Goal: Browse casually: Explore the website without a specific task or goal

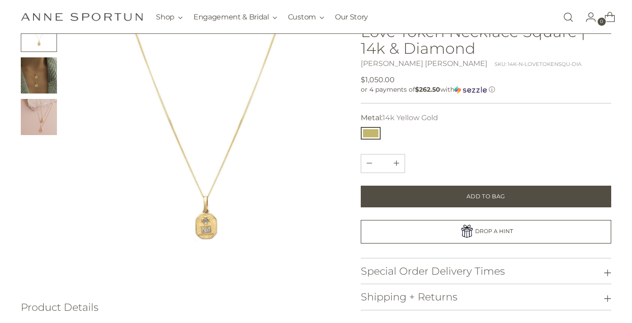
scroll to position [78, 0]
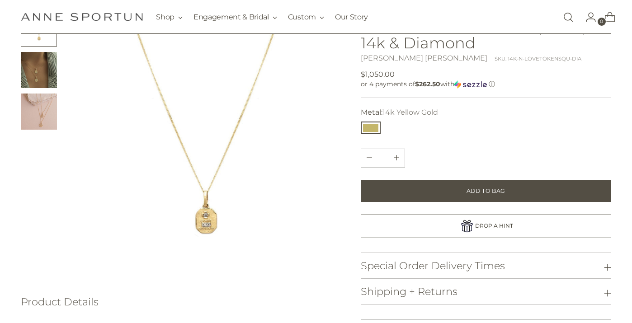
click at [46, 71] on img "Change image to image 2" at bounding box center [39, 70] width 36 height 36
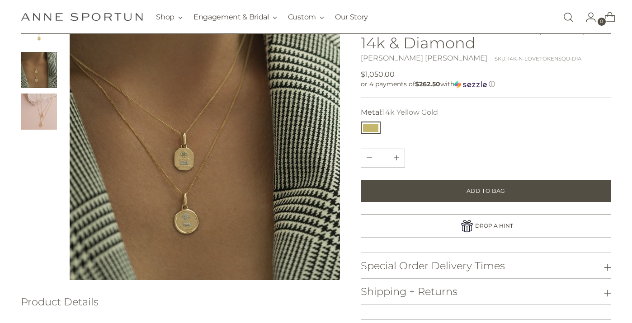
click at [58, 118] on div at bounding box center [180, 145] width 319 height 270
click at [46, 121] on img "Change image to image 3" at bounding box center [39, 112] width 36 height 36
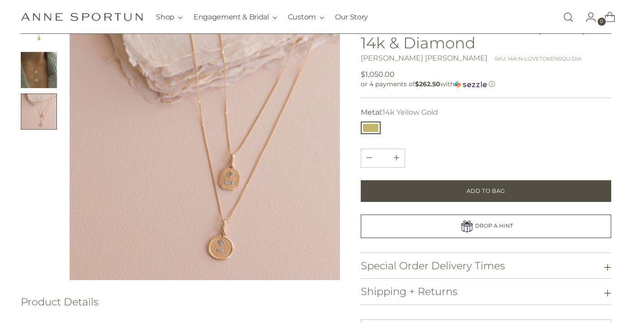
click at [235, 180] on img at bounding box center [205, 145] width 270 height 270
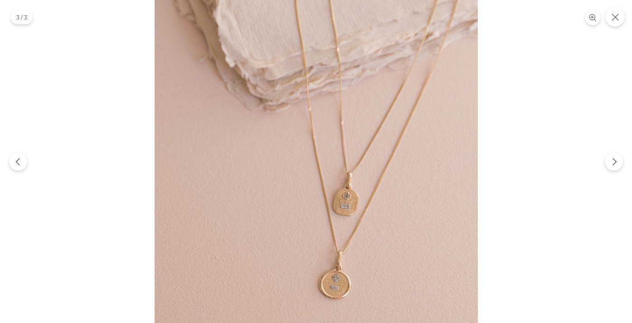
click at [329, 199] on img at bounding box center [316, 161] width 323 height 323
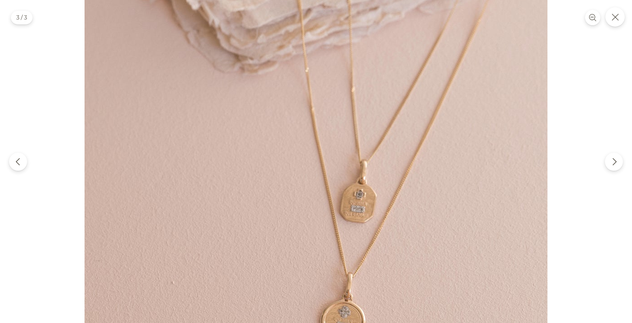
click at [360, 208] on img at bounding box center [316, 145] width 463 height 463
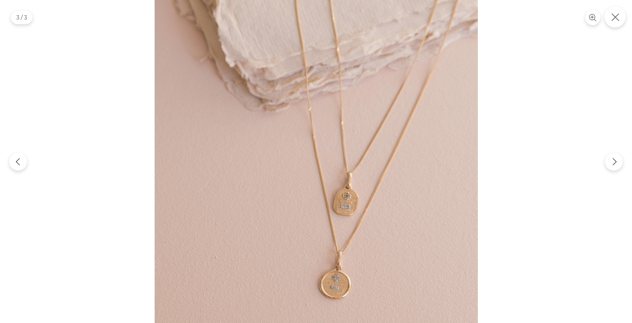
click at [610, 20] on button "Close" at bounding box center [615, 16] width 21 height 21
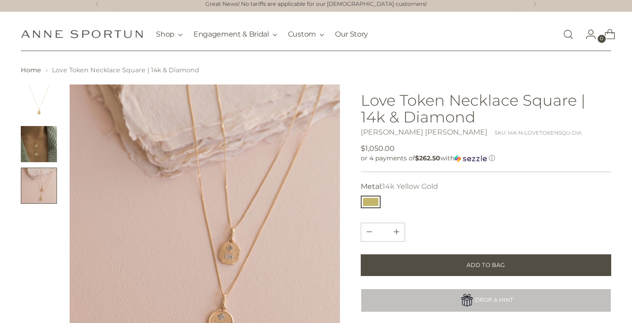
scroll to position [0, 0]
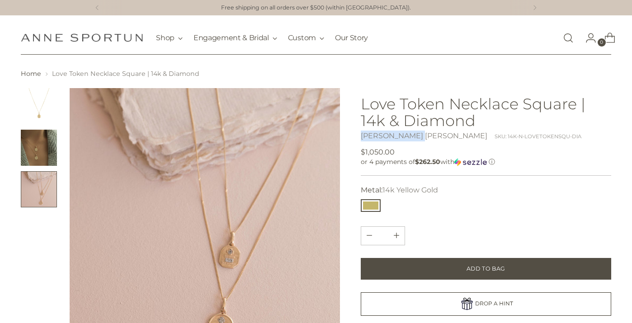
drag, startPoint x: 359, startPoint y: 136, endPoint x: 416, endPoint y: 136, distance: 57.4
click at [416, 136] on div at bounding box center [316, 310] width 591 height 445
copy link "[PERSON_NAME] [PERSON_NAME]"
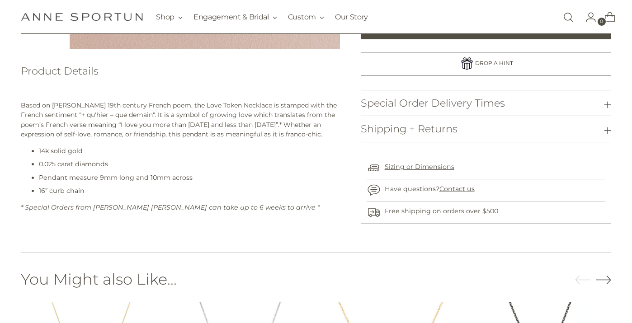
scroll to position [310, 0]
